Goal: Information Seeking & Learning: Check status

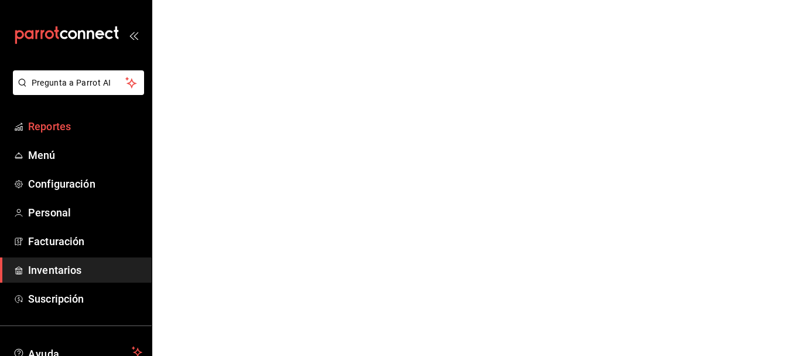
click at [55, 130] on span "Reportes" at bounding box center [85, 126] width 114 height 16
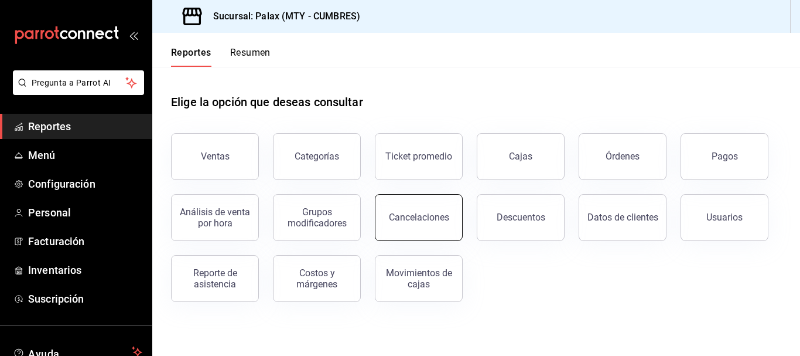
click at [436, 212] on div "Cancelaciones" at bounding box center [419, 216] width 60 height 11
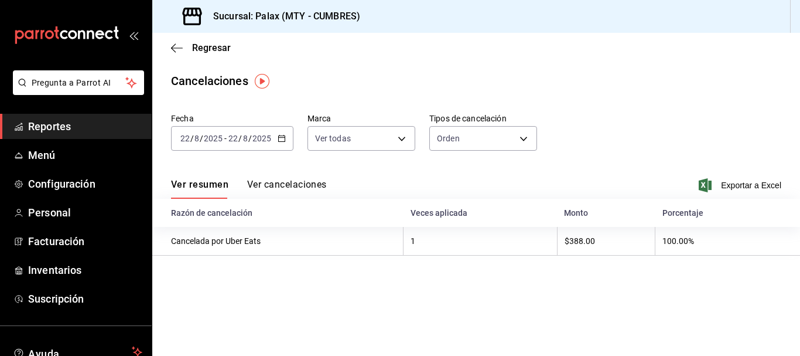
click at [278, 136] on \(Stroke\) "button" at bounding box center [281, 138] width 7 height 6
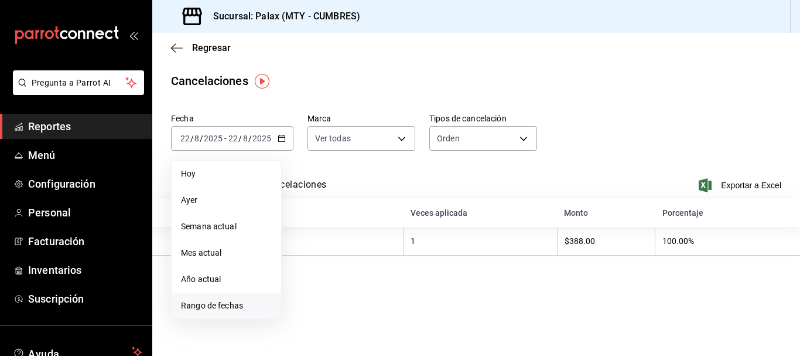
click at [192, 304] on span "Rango de fechas" at bounding box center [226, 305] width 91 height 12
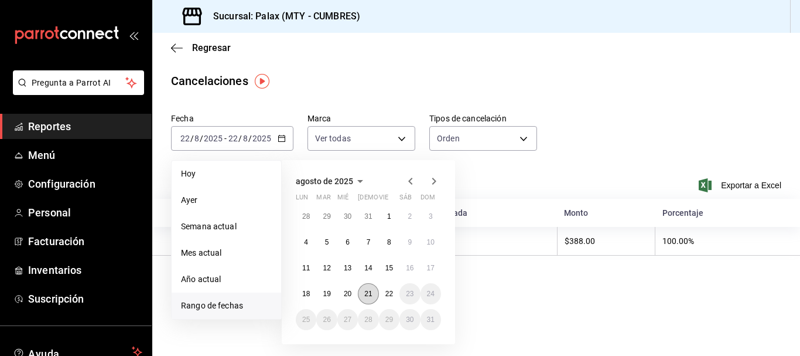
click at [371, 294] on abbr "21" at bounding box center [368, 293] width 8 height 8
click at [387, 296] on abbr "22" at bounding box center [389, 293] width 8 height 8
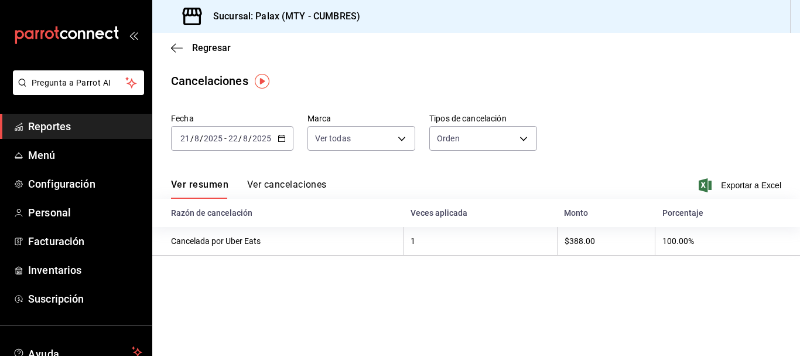
click at [296, 183] on button "Ver cancelaciones" at bounding box center [287, 189] width 80 height 20
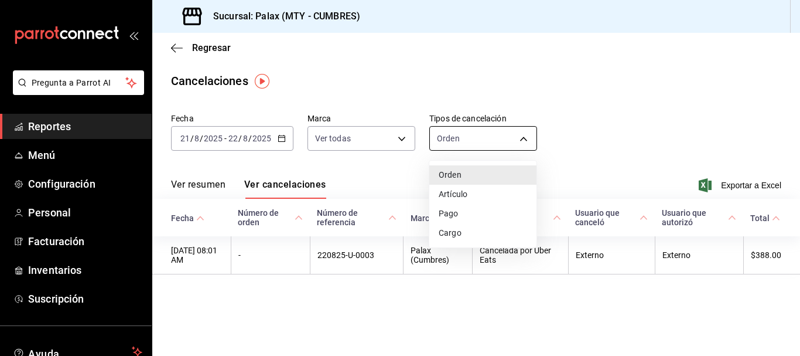
click at [514, 141] on body "Pregunta a Parrot AI Reportes Menú Configuración Personal Facturación Inventari…" at bounding box center [400, 178] width 800 height 356
click at [494, 190] on li "Artículo" at bounding box center [482, 194] width 107 height 19
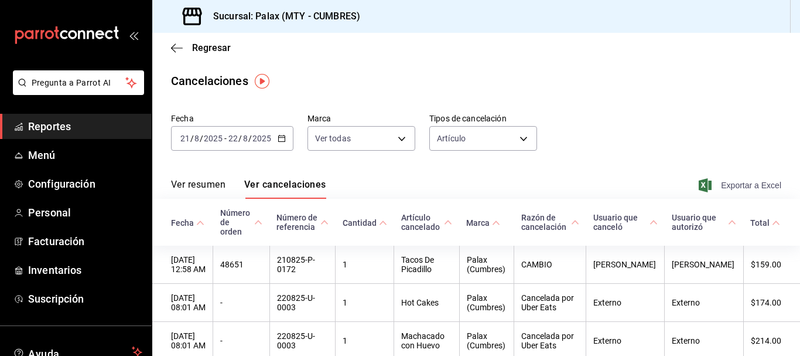
click at [760, 180] on span "Exportar a Excel" at bounding box center [741, 185] width 80 height 14
click at [501, 141] on body "Pregunta a Parrot AI Reportes Menú Configuración Personal Facturación Inventari…" at bounding box center [400, 178] width 800 height 356
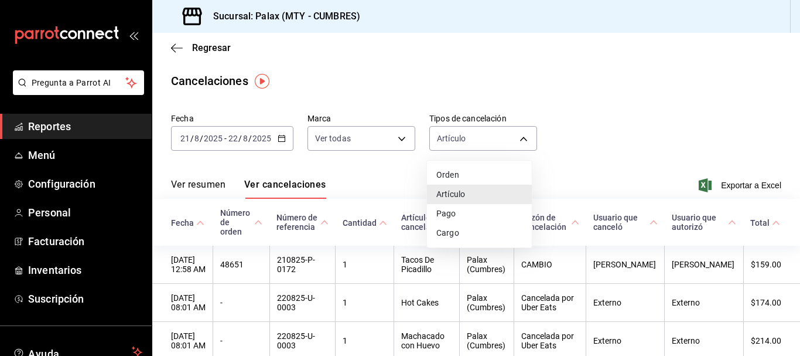
drag, startPoint x: 462, startPoint y: 208, endPoint x: 460, endPoint y: 202, distance: 6.1
click at [462, 208] on li "Pago" at bounding box center [479, 213] width 105 height 19
type input "ORDER_PAYMENT"
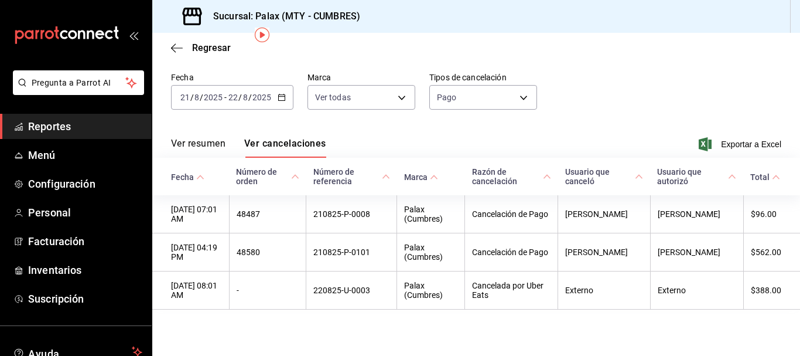
scroll to position [46, 0]
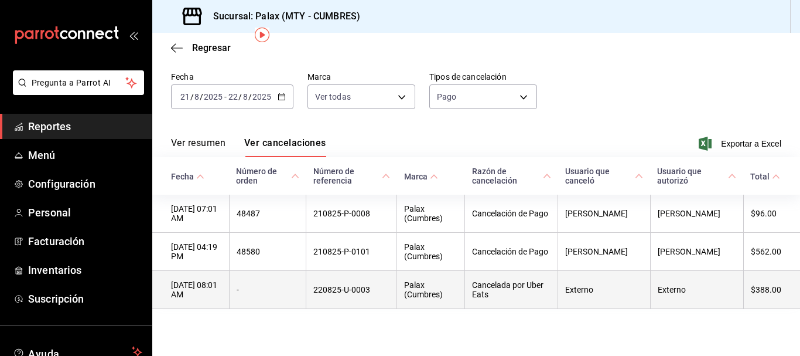
click at [359, 290] on th "220825-U-0003" at bounding box center [351, 290] width 91 height 38
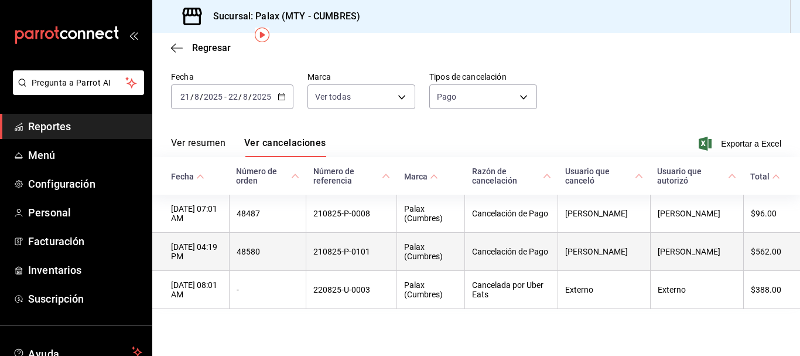
click at [361, 252] on th "210825-P-0101" at bounding box center [351, 252] width 91 height 38
copy th "210825-P-0101"
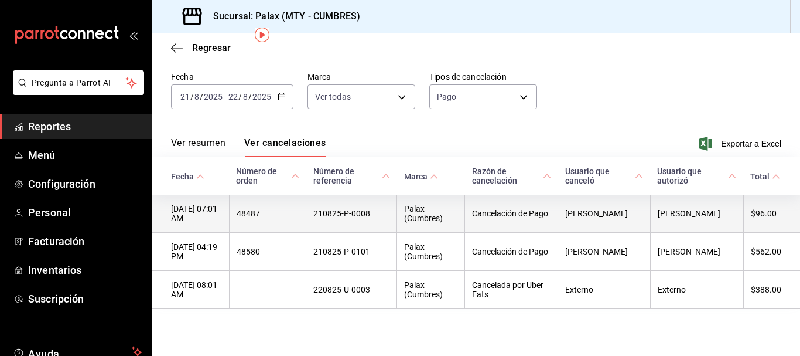
click at [353, 216] on th "210825-P-0008" at bounding box center [351, 214] width 91 height 38
copy th "210825-P-0008"
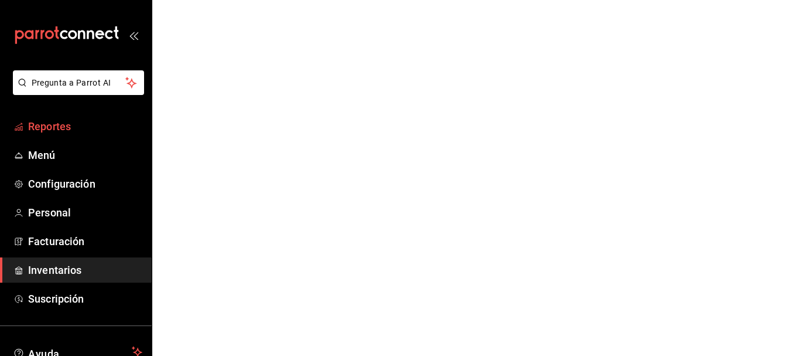
click at [55, 120] on span "Reportes" at bounding box center [85, 126] width 114 height 16
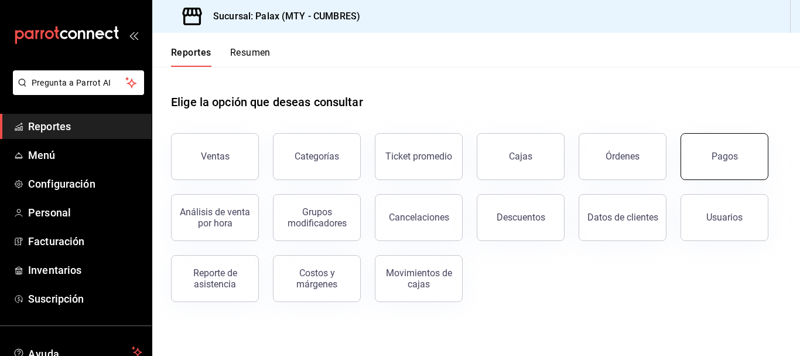
click at [694, 157] on button "Pagos" at bounding box center [725, 156] width 88 height 47
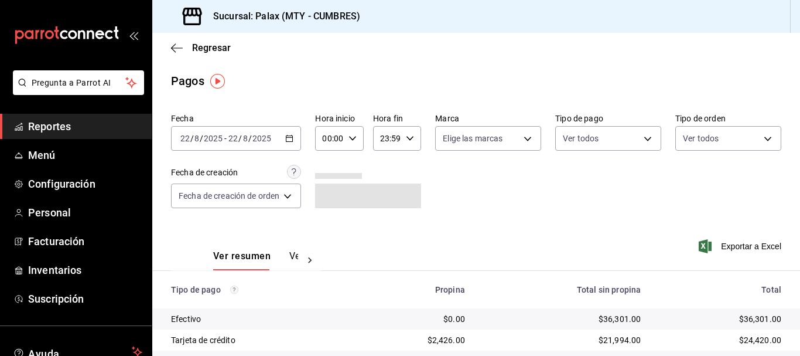
click at [296, 134] on div "2025-08-22 22 / 8 / 2025 - 2025-08-22 22 / 8 / 2025" at bounding box center [236, 138] width 130 height 25
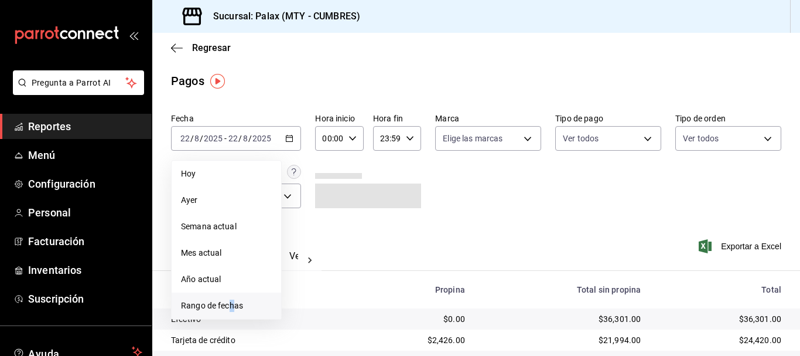
click at [231, 298] on li "Rango de fechas" at bounding box center [227, 305] width 110 height 26
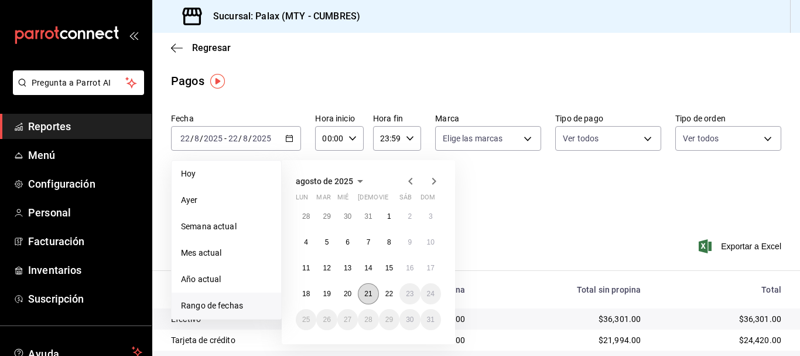
click at [376, 291] on button "21" at bounding box center [368, 293] width 21 height 21
click at [388, 291] on abbr "22" at bounding box center [389, 293] width 8 height 8
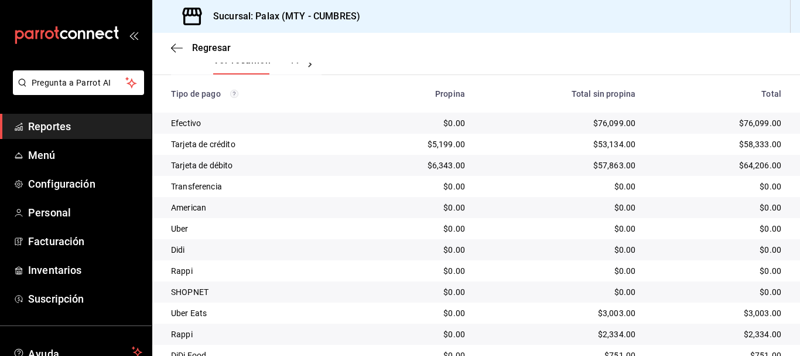
scroll to position [129, 0]
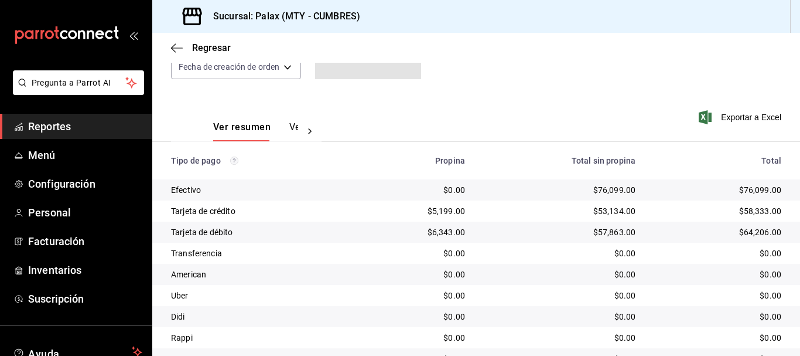
click at [289, 127] on button "Ver pagos" at bounding box center [311, 131] width 44 height 20
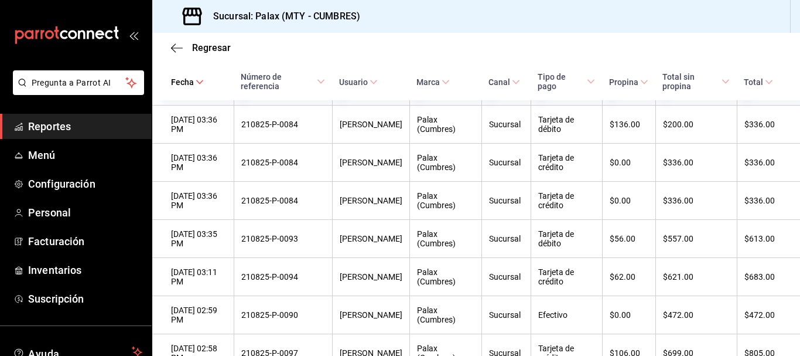
scroll to position [13755, 0]
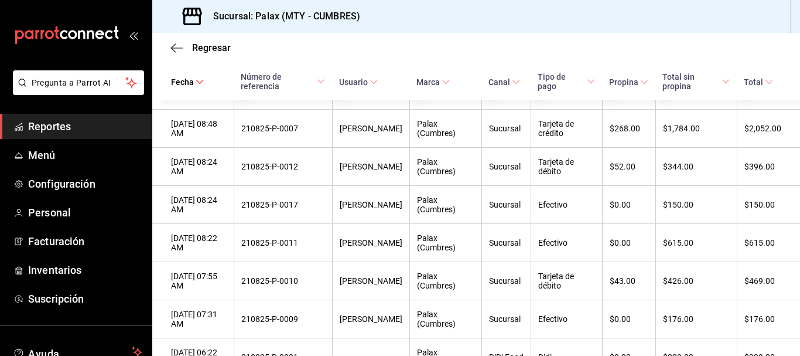
click at [472, 26] on div "Sucursal: Palax (MTY - CUMBRES)" at bounding box center [476, 16] width 648 height 33
